Goal: Information Seeking & Learning: Stay updated

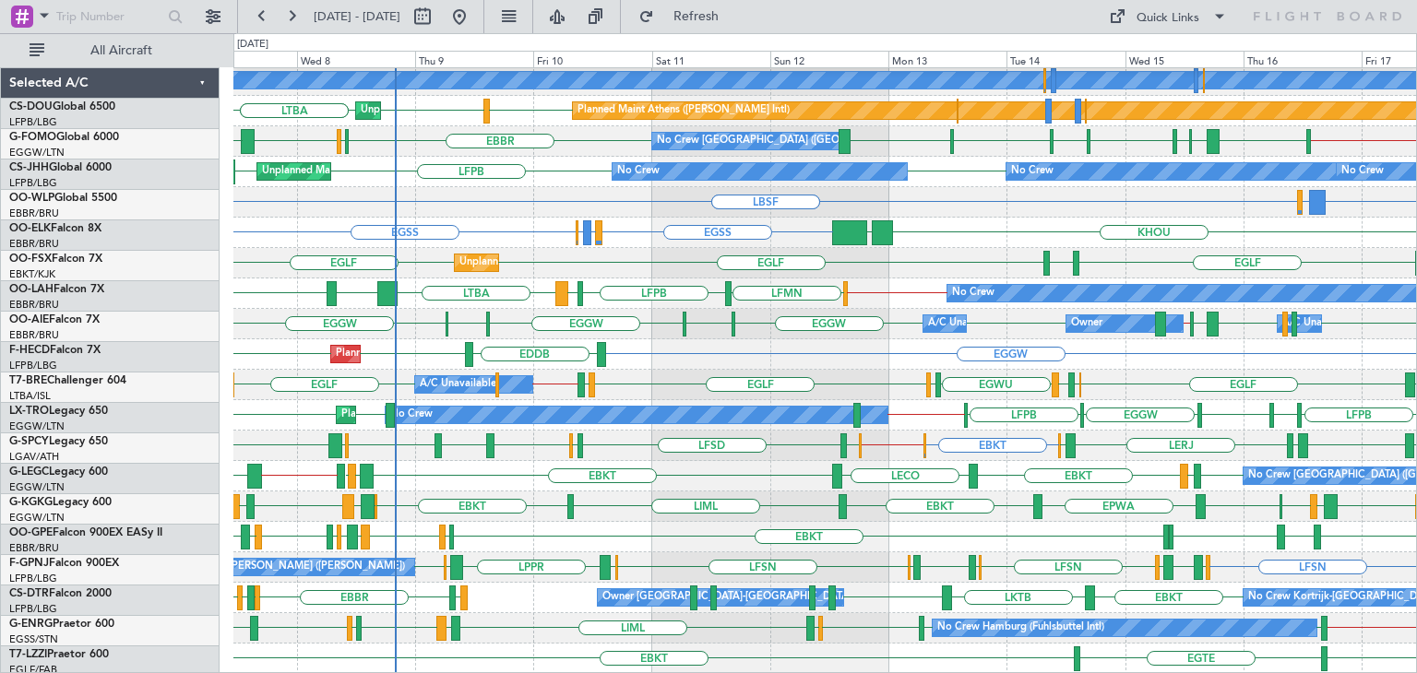
scroll to position [398, 0]
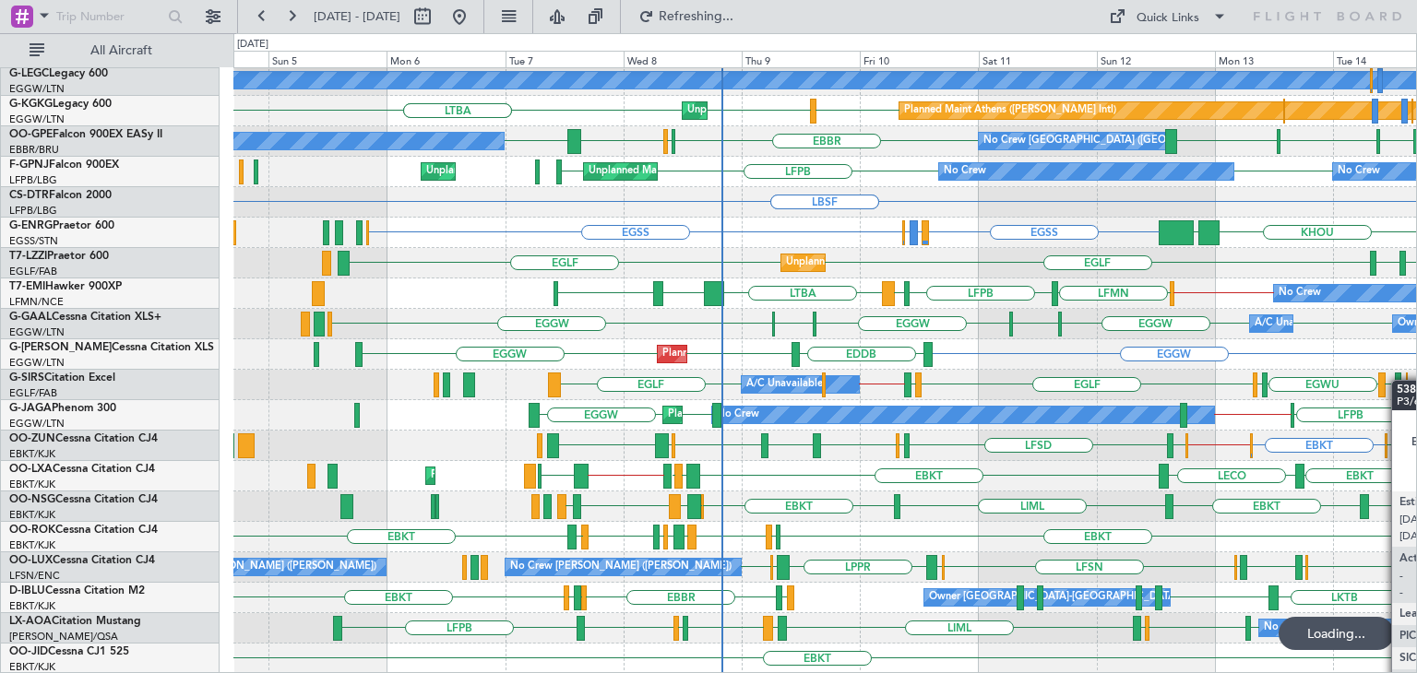
click at [1395, 384] on div "HESX LGAV [GEOGRAPHIC_DATA] GMAD Unplanned Maint [GEOGRAPHIC_DATA] Planned Main…" at bounding box center [824, 172] width 1182 height 1004
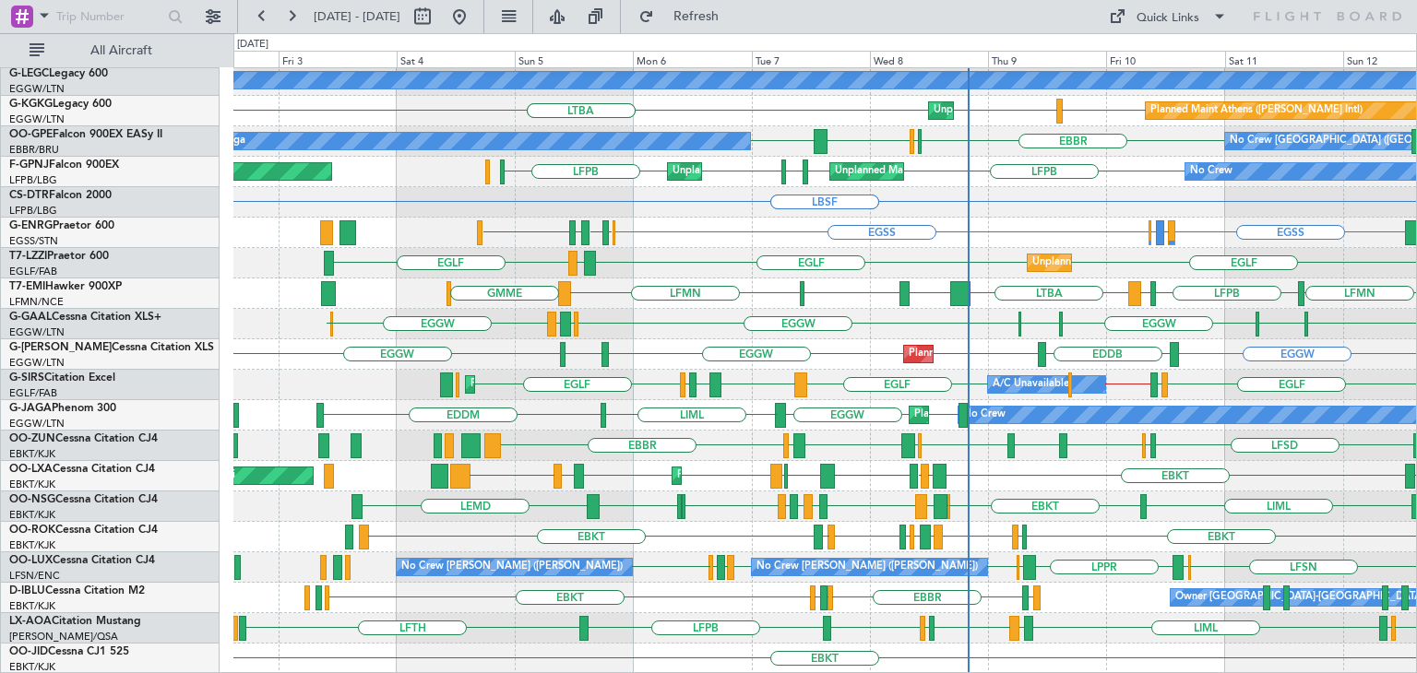
click at [708, 547] on div "GMMX LFPB HESX LGAV [GEOGRAPHIC_DATA] GMAD Unplanned Maint [GEOGRAPHIC_DATA] Pl…" at bounding box center [824, 172] width 1182 height 1004
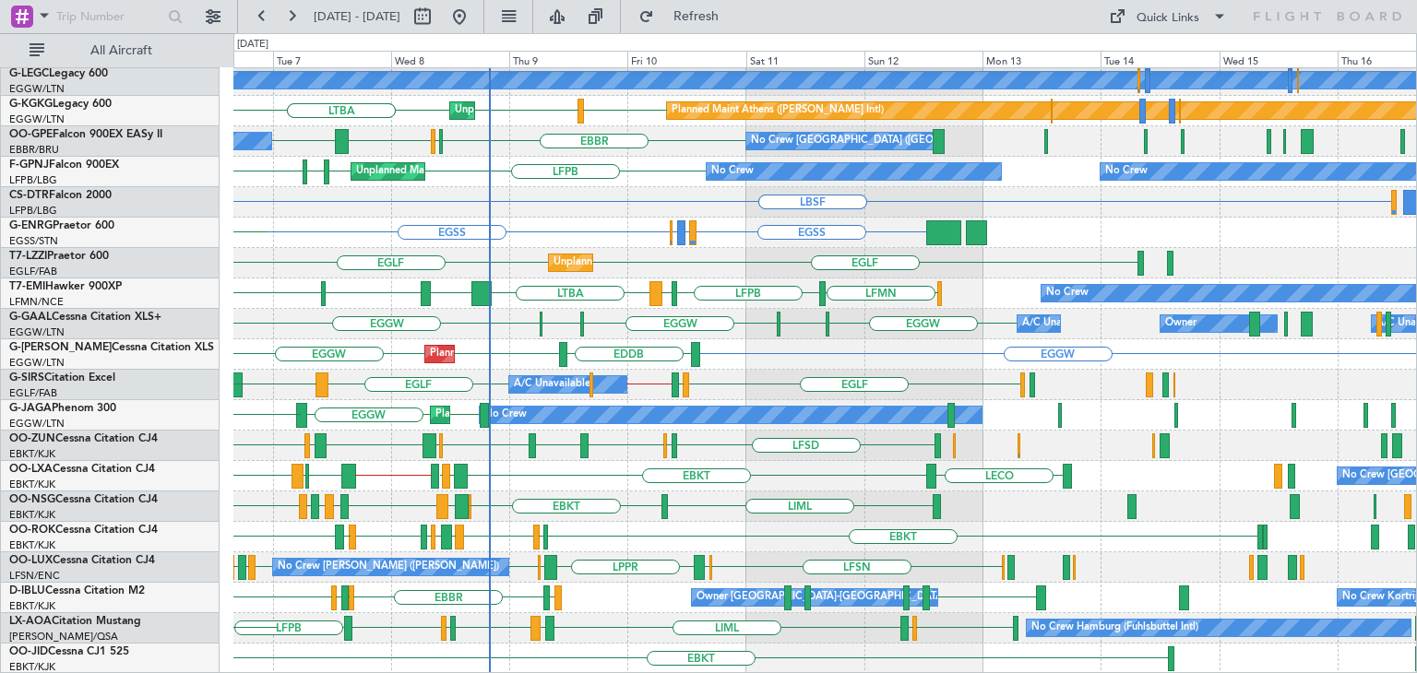
click at [698, 521] on div "GMMX HESX LGAV [GEOGRAPHIC_DATA] GMAD LFPB Planned Maint [GEOGRAPHIC_DATA] ([GE…" at bounding box center [824, 172] width 1182 height 1004
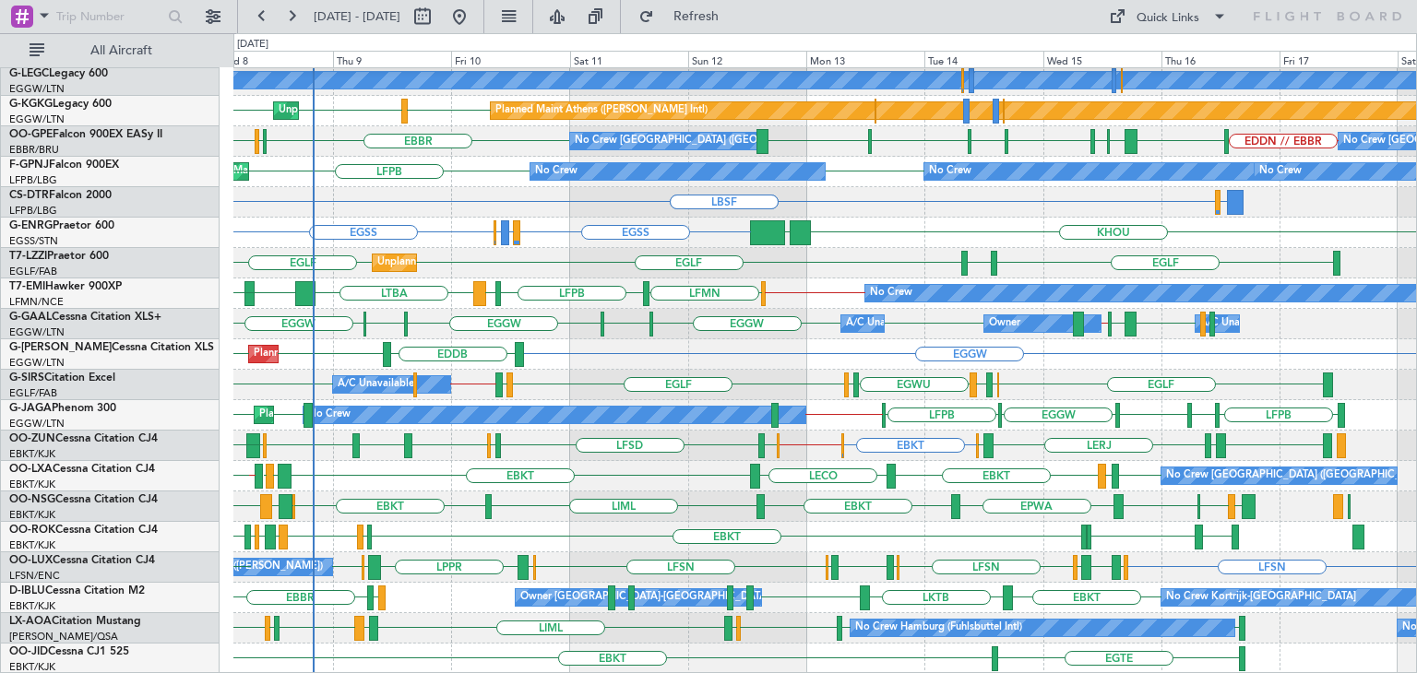
click at [791, 543] on div "HESX LGAV [GEOGRAPHIC_DATA] GMAD GMMX Planned Maint [GEOGRAPHIC_DATA] ([GEOGRAP…" at bounding box center [824, 172] width 1182 height 1004
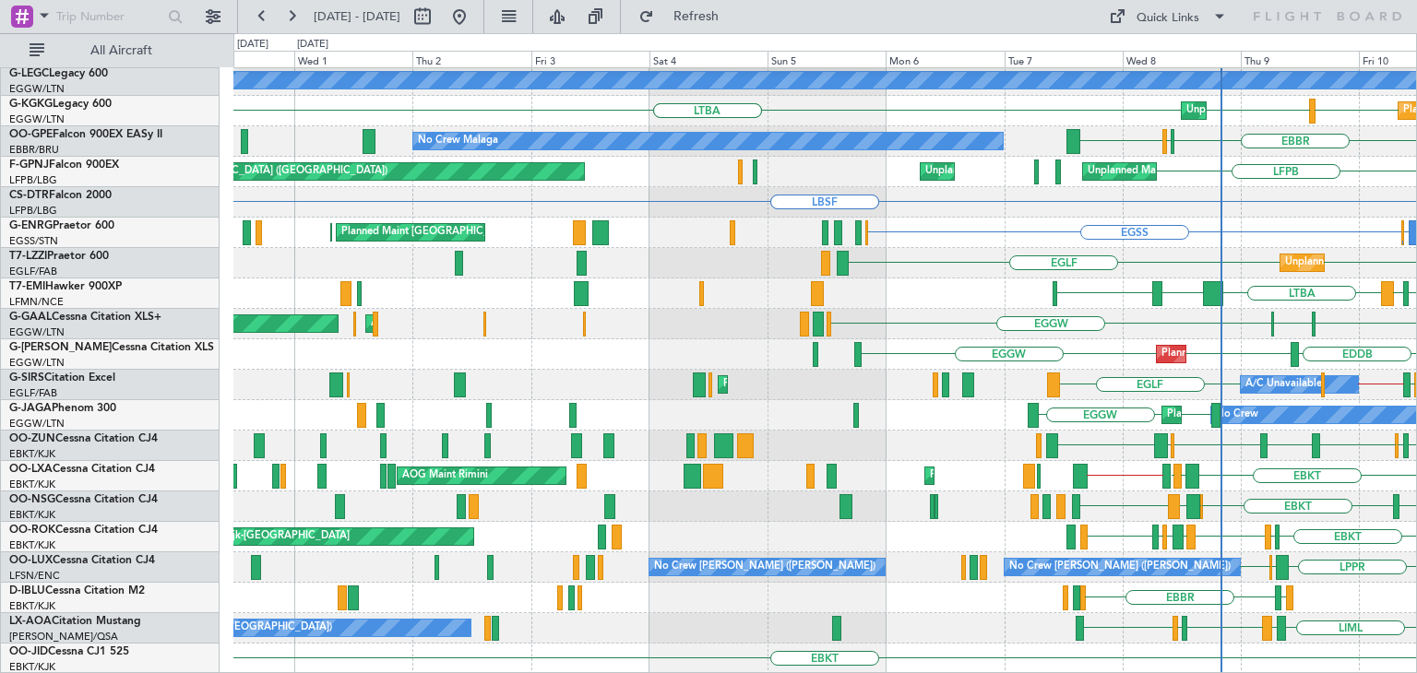
click at [1414, 429] on div "LGAV [GEOGRAPHIC_DATA] Unplanned Maint [GEOGRAPHIC_DATA] Planned Maint [GEOGRAP…" at bounding box center [824, 172] width 1182 height 1004
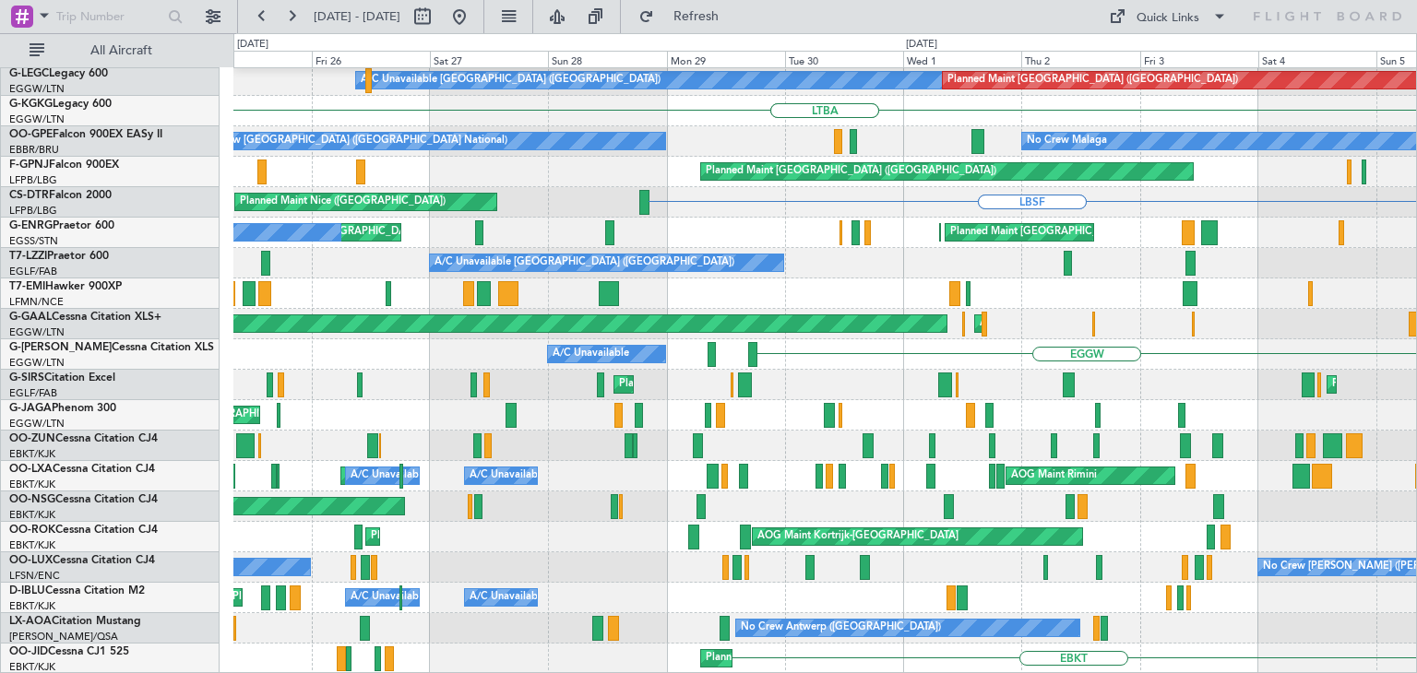
click at [648, 460] on div "Planned Maint [GEOGRAPHIC_DATA] Unplanned Maint [GEOGRAPHIC_DATA] A/C Unavailab…" at bounding box center [824, 172] width 1182 height 1004
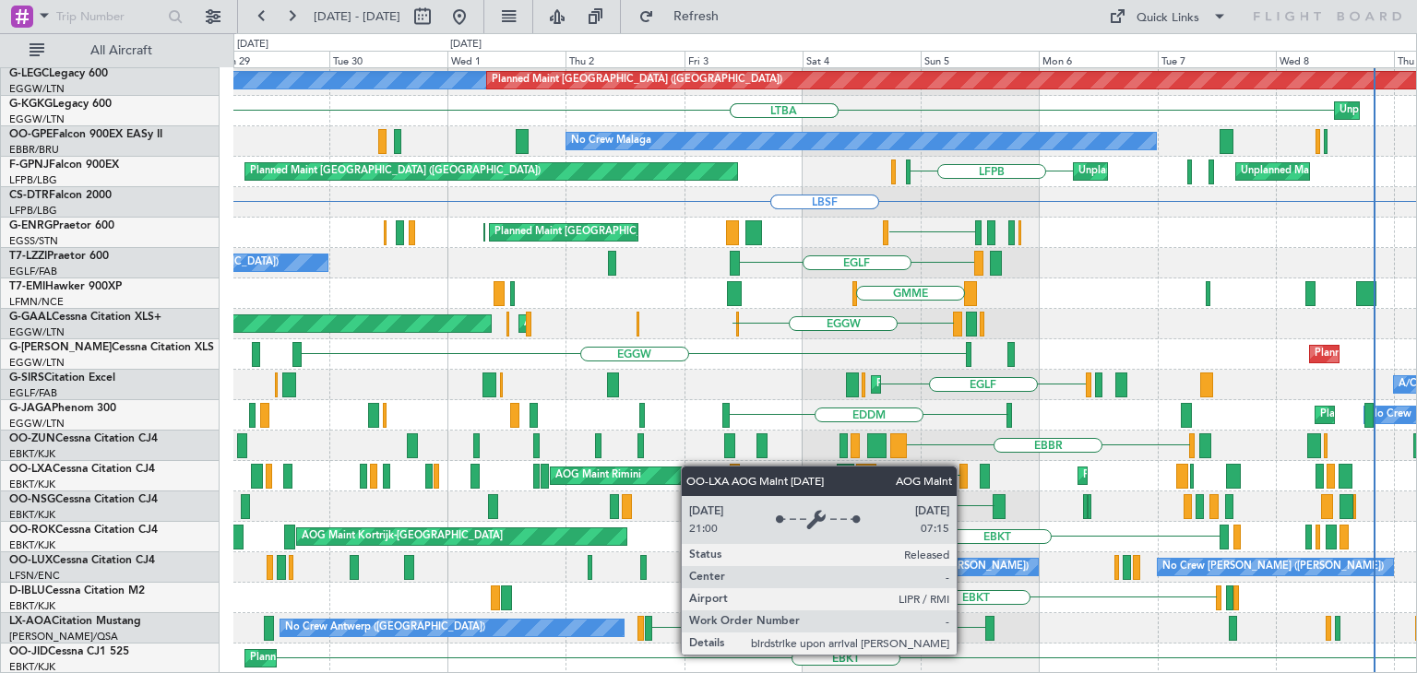
click at [664, 469] on div "Planned Maint [GEOGRAPHIC_DATA] Unplanned Maint [GEOGRAPHIC_DATA] LFPB A/C Unav…" at bounding box center [824, 172] width 1182 height 1004
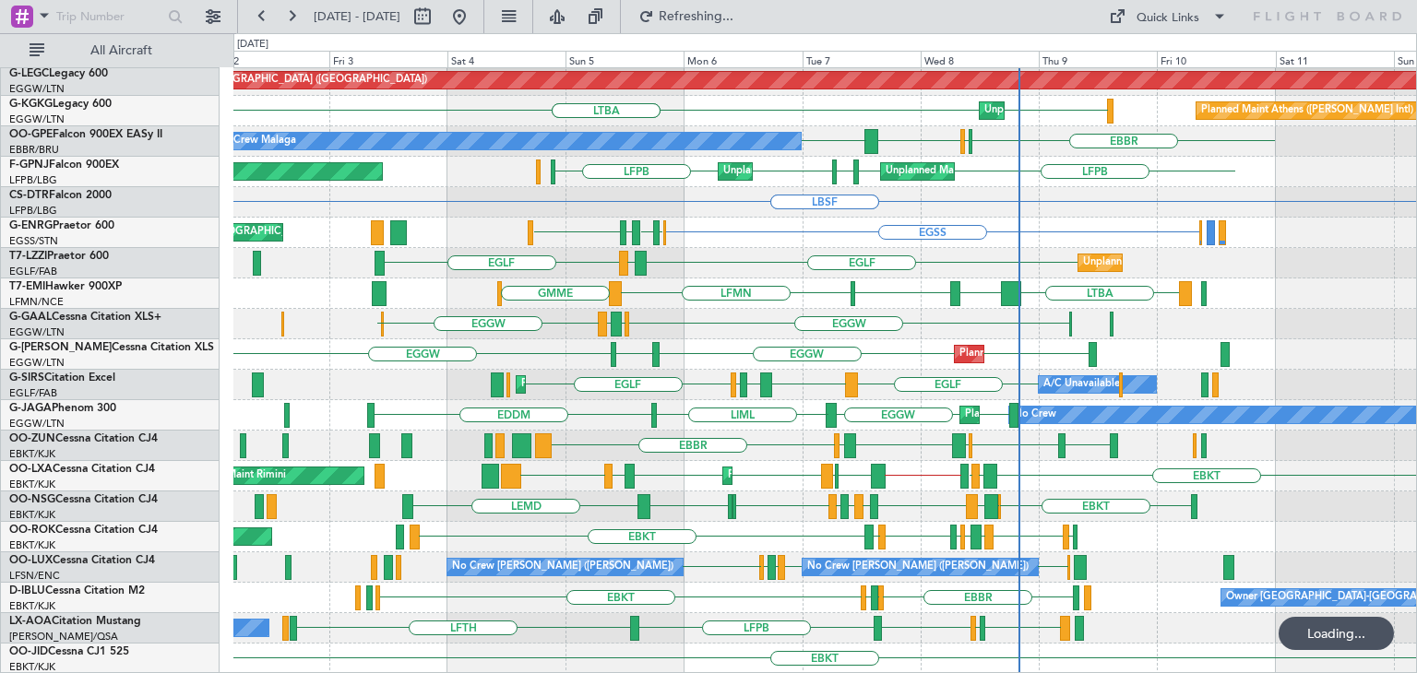
click at [697, 462] on div "Planned Maint [GEOGRAPHIC_DATA] Unplanned Maint [GEOGRAPHIC_DATA] GMMX LFPB LGA…" at bounding box center [824, 172] width 1182 height 1004
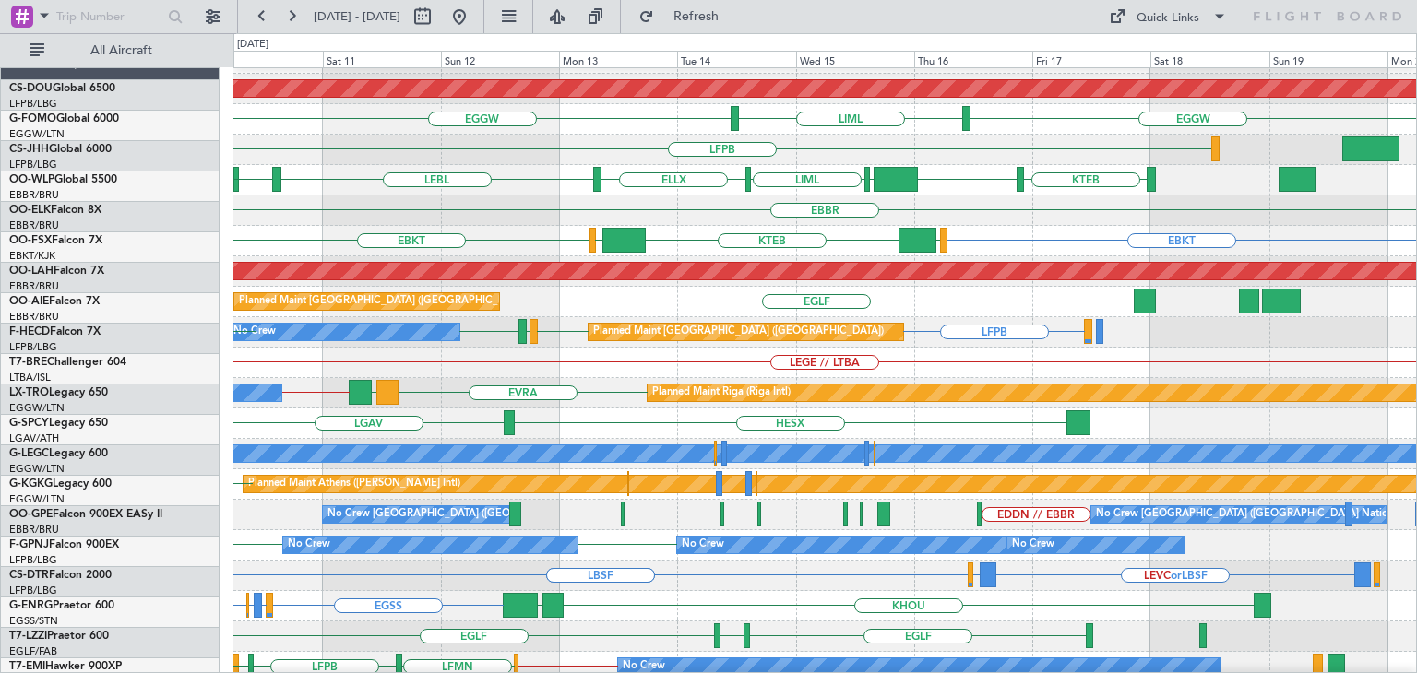
scroll to position [25, 0]
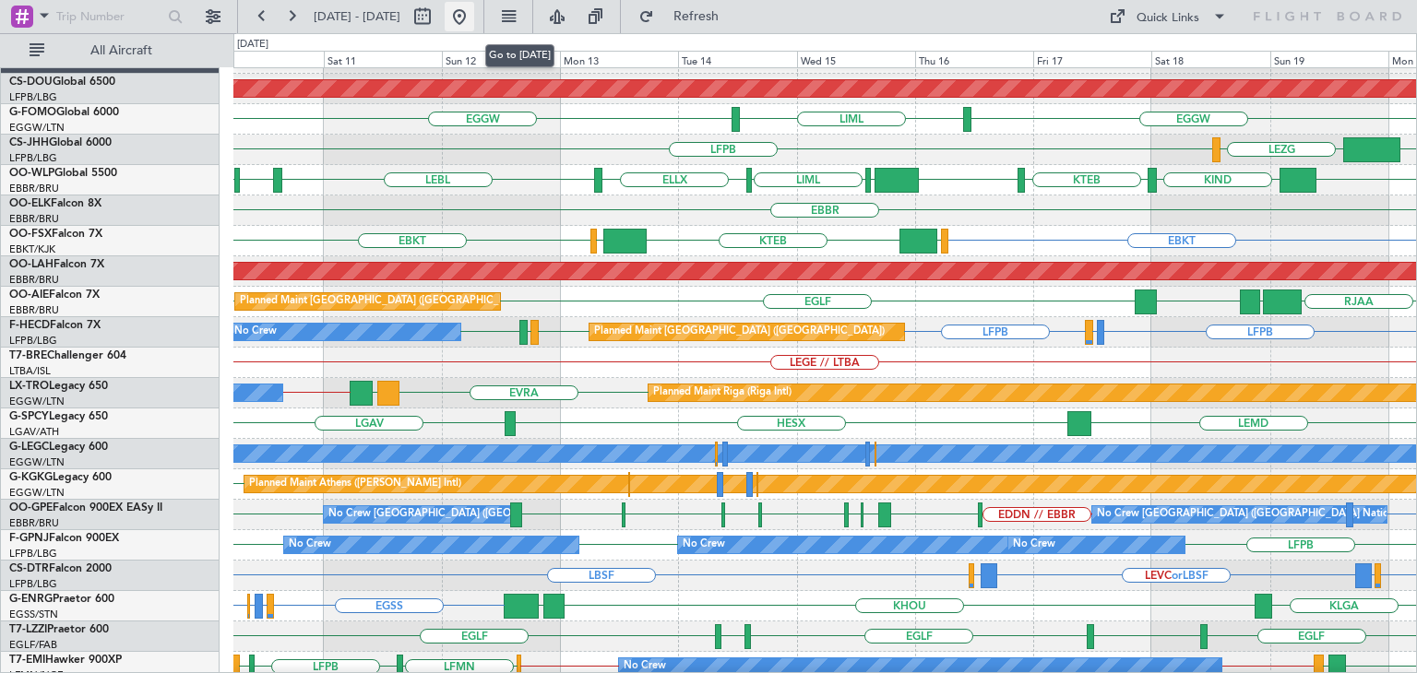
click at [474, 18] on button at bounding box center [460, 17] width 30 height 30
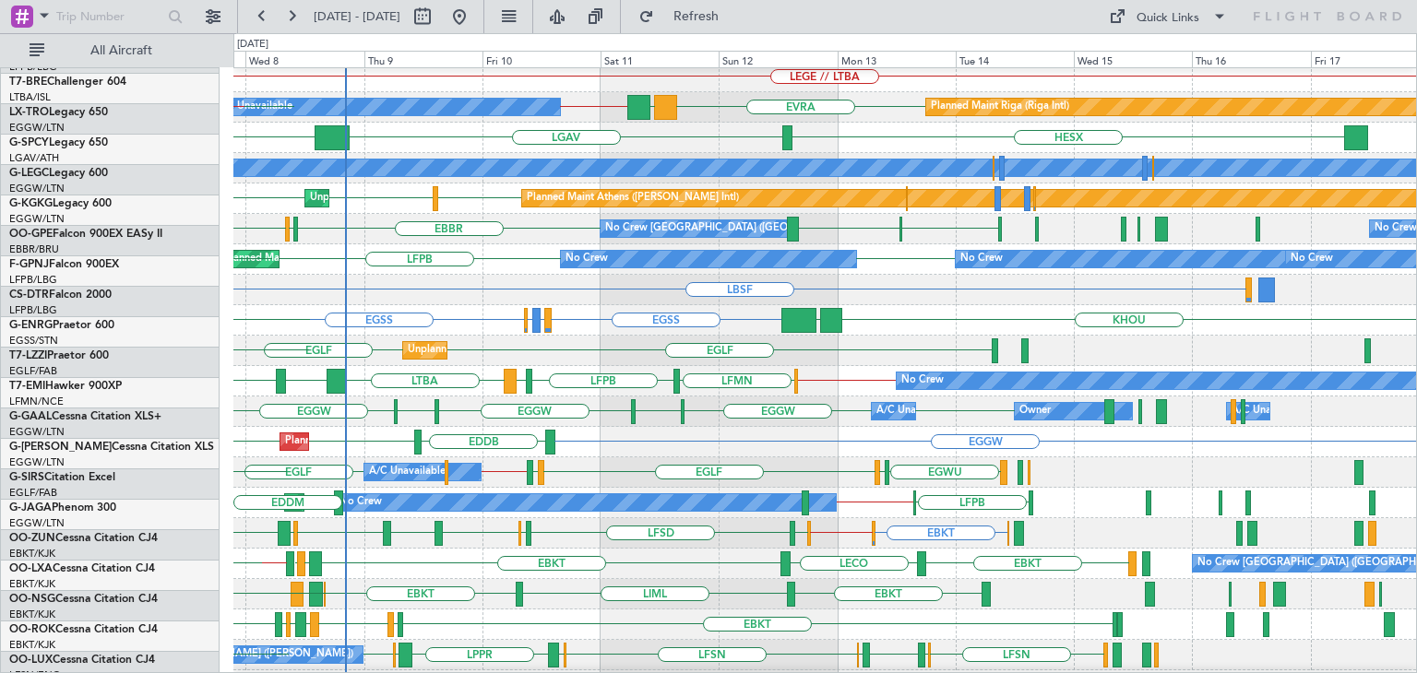
scroll to position [310, 0]
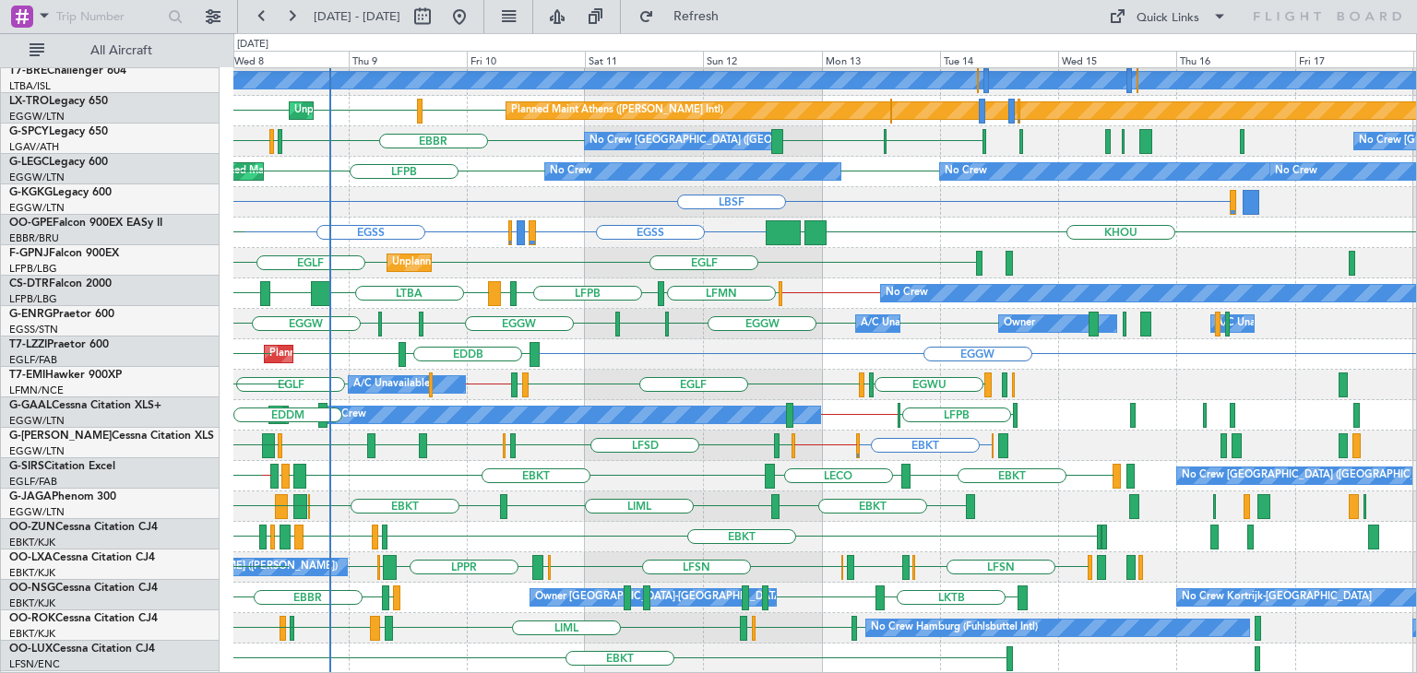
click at [498, 23] on fb-flight-board "[DATE] - [DATE] Refresh Quick Links All Aircraft LGAV HESX [GEOGRAPHIC_DATA] GM…" at bounding box center [708, 343] width 1417 height 659
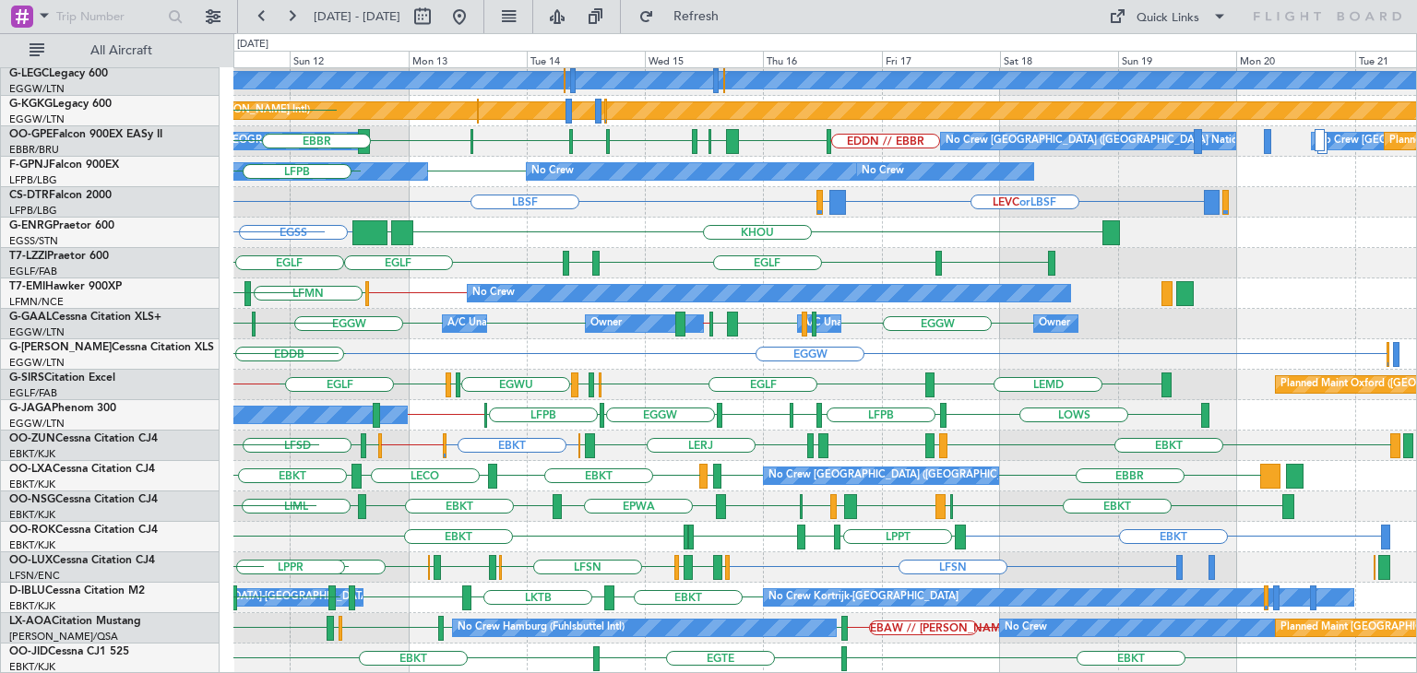
scroll to position [398, 0]
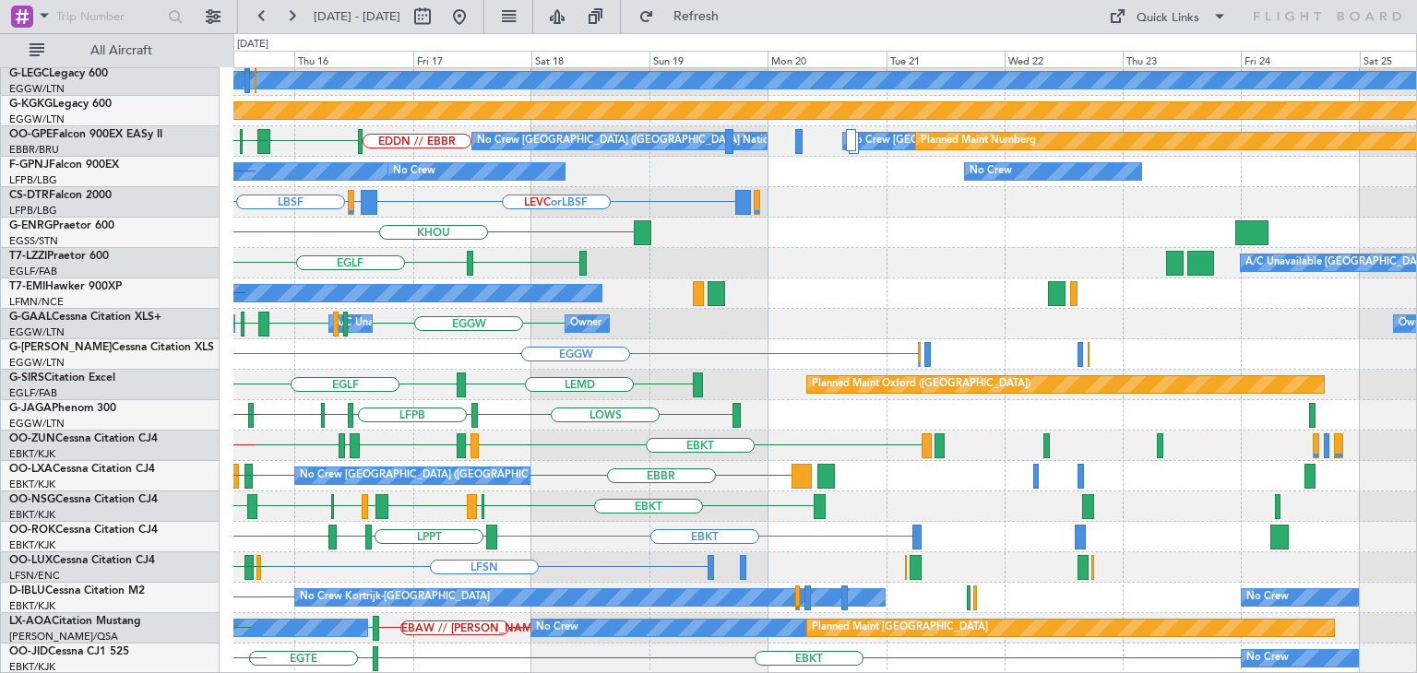
click at [411, 233] on div "LEMD HESX Planned Maint [GEOGRAPHIC_DATA] ([GEOGRAPHIC_DATA]) A/C Unavailable […" at bounding box center [824, 172] width 1182 height 1004
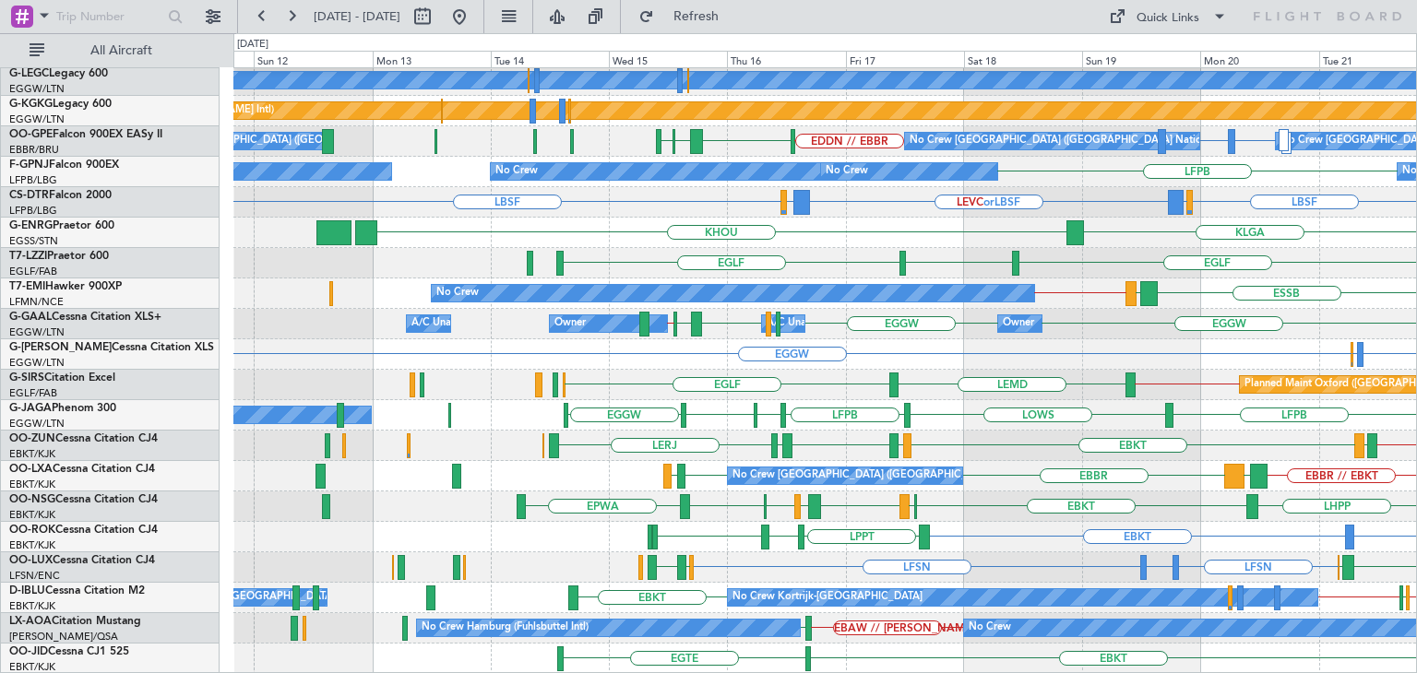
click at [954, 27] on fb-flight-board "[DATE] - [DATE] Refresh Quick Links All Aircraft LEMD HESX EGGW Planned Maint […" at bounding box center [708, 343] width 1417 height 659
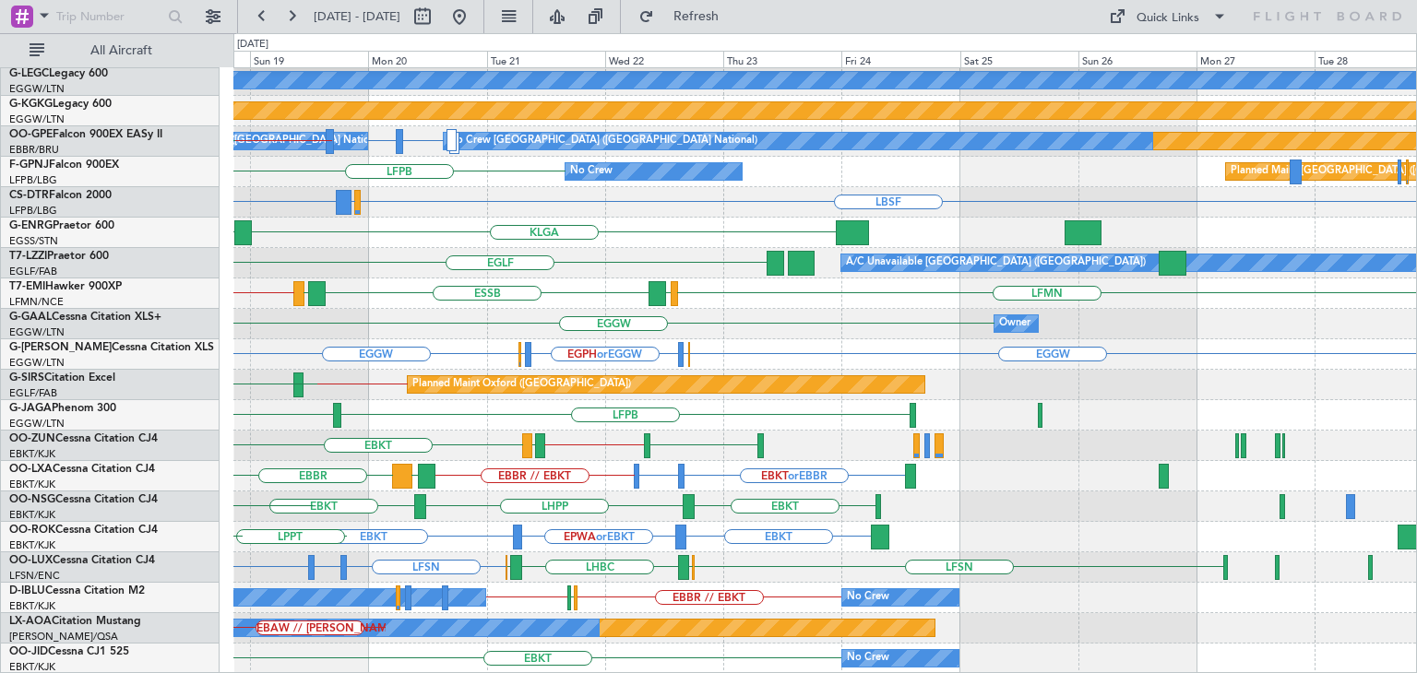
click at [281, 307] on div "EGGW LEMD HESX Planned Maint [GEOGRAPHIC_DATA] ([GEOGRAPHIC_DATA]) A/C Unavaila…" at bounding box center [824, 172] width 1182 height 1004
